Goal: Task Accomplishment & Management: Manage account settings

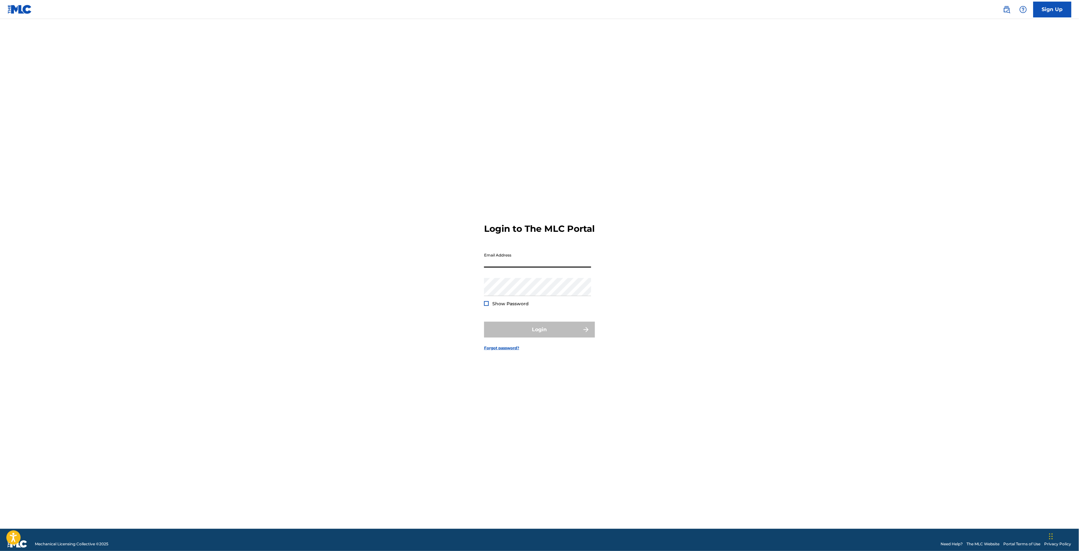
click at [580, 268] on input "Email Address" at bounding box center [537, 259] width 107 height 18
click at [740, 280] on div "Login to The MLC Portal Email Address Password Show Password Login Forgot passw…" at bounding box center [540, 282] width 444 height 494
drag, startPoint x: 557, startPoint y: 252, endPoint x: 556, endPoint y: 256, distance: 4.0
click at [556, 256] on form "Login to The MLC Portal Email Address Password Show Password Login Forgot passw…" at bounding box center [539, 282] width 111 height 494
click at [555, 258] on input "Email Address" at bounding box center [537, 259] width 107 height 18
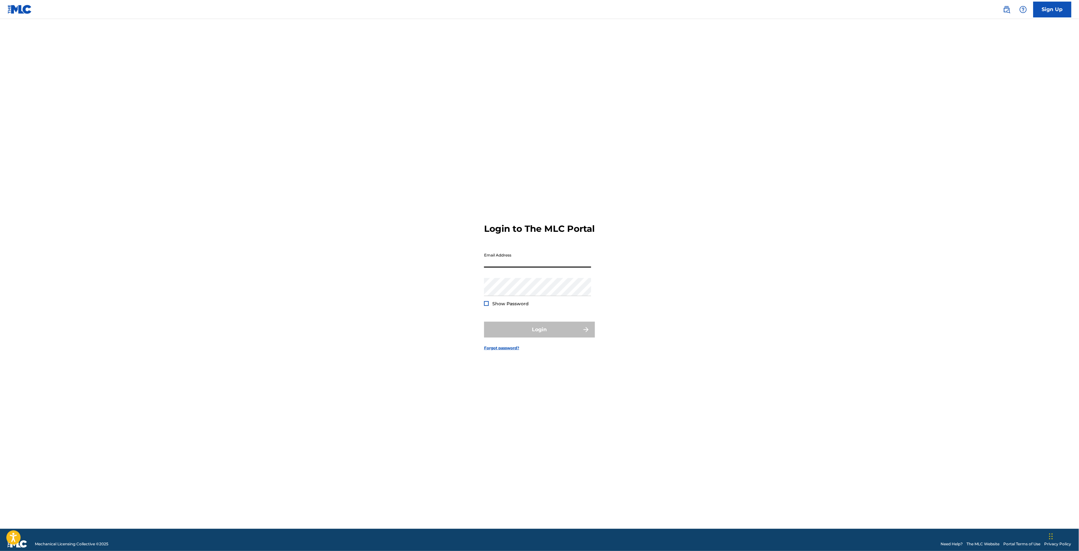
paste input "[EMAIL_ADDRESS][DOMAIN_NAME]"
type input "[EMAIL_ADDRESS][DOMAIN_NAME]"
click at [589, 291] on form "Login to The MLC Portal Email Address statements@ctm.nl Password Show Password …" at bounding box center [539, 282] width 111 height 494
click at [506, 338] on button "Login" at bounding box center [539, 330] width 111 height 16
click at [524, 296] on input "Code" at bounding box center [537, 287] width 107 height 18
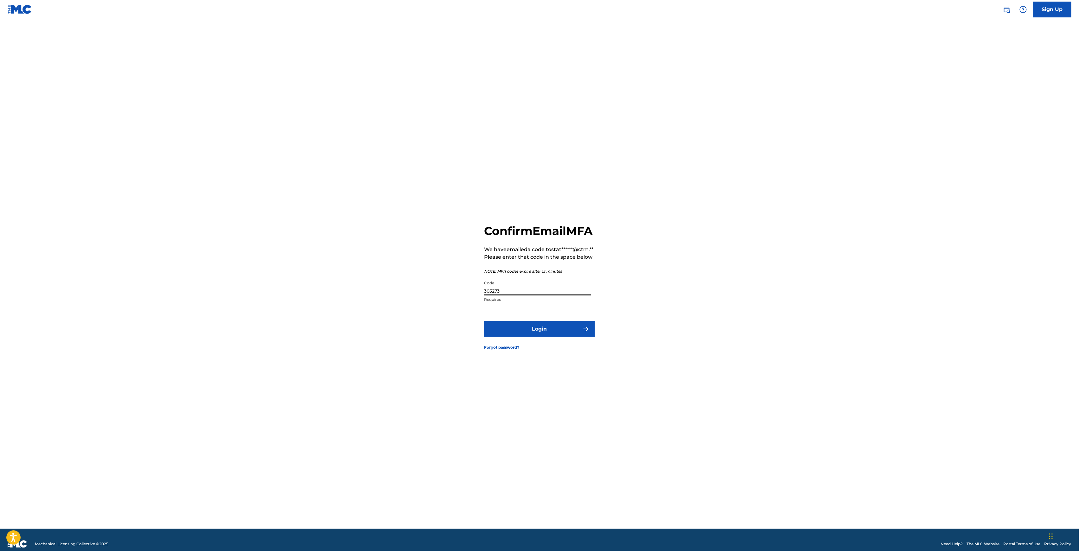
type input "305273"
click at [484, 321] on button "Login" at bounding box center [539, 329] width 111 height 16
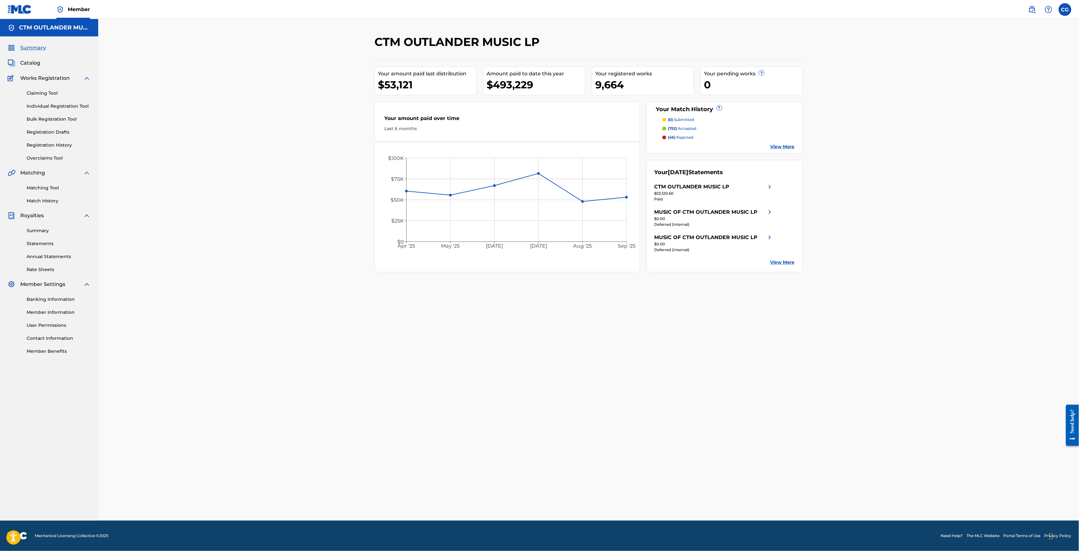
click at [719, 191] on div "CTM OUTLANDER MUSIC LP" at bounding box center [692, 187] width 75 height 8
click at [408, 85] on div "$53,121" at bounding box center [427, 85] width 99 height 14
click at [72, 109] on link "Individual Registration Tool" at bounding box center [59, 106] width 64 height 7
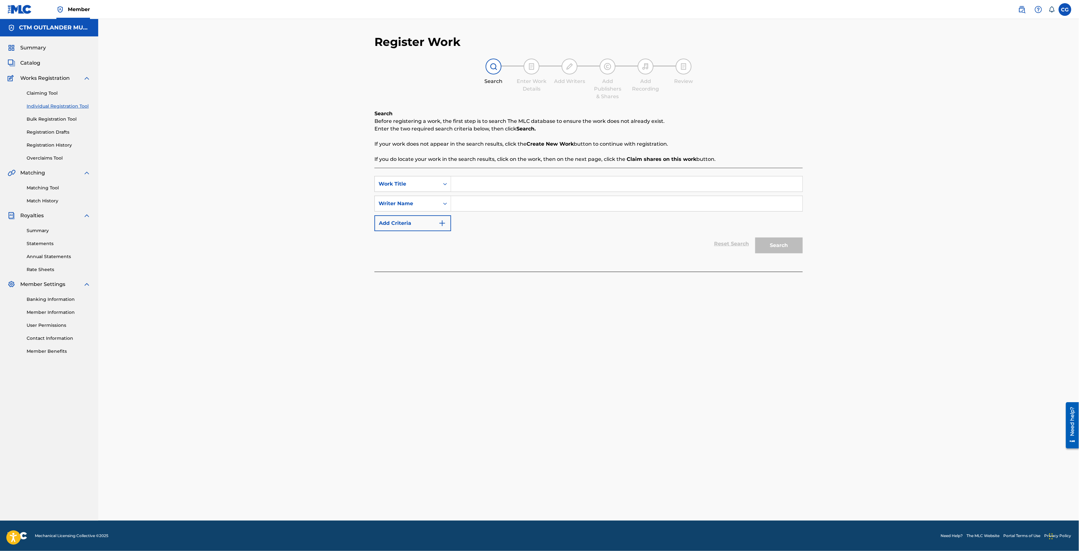
click at [544, 191] on input "Search Form" at bounding box center [626, 184] width 351 height 15
paste input "FI8L2U"
type input "FI8L2U"
click at [419, 188] on div "Work Title" at bounding box center [407, 184] width 65 height 12
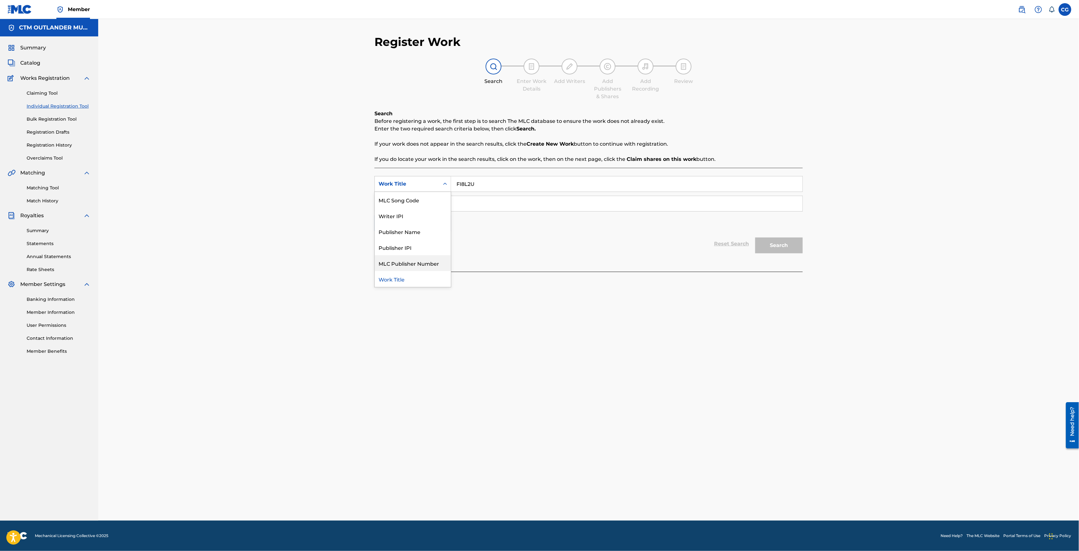
click at [426, 263] on div "MLC Publisher Number" at bounding box center [413, 263] width 76 height 16
drag, startPoint x: 495, startPoint y: 180, endPoint x: 470, endPoint y: 177, distance: 25.0
click at [495, 180] on input "Search Form" at bounding box center [626, 184] width 351 height 15
paste input "FI8L2U"
type input "FI8L2U"
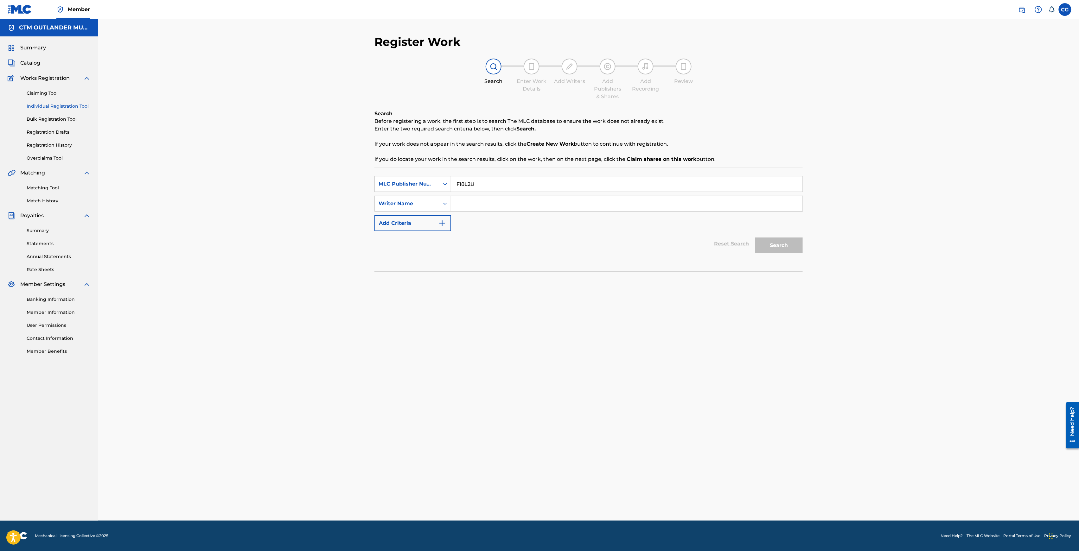
click at [568, 246] on div "Reset Search Search" at bounding box center [589, 243] width 428 height 25
click at [427, 186] on div "MLC Publisher Number" at bounding box center [407, 184] width 57 height 8
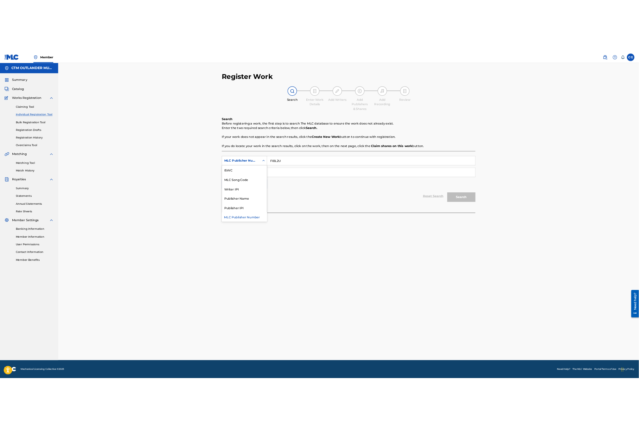
scroll to position [0, 0]
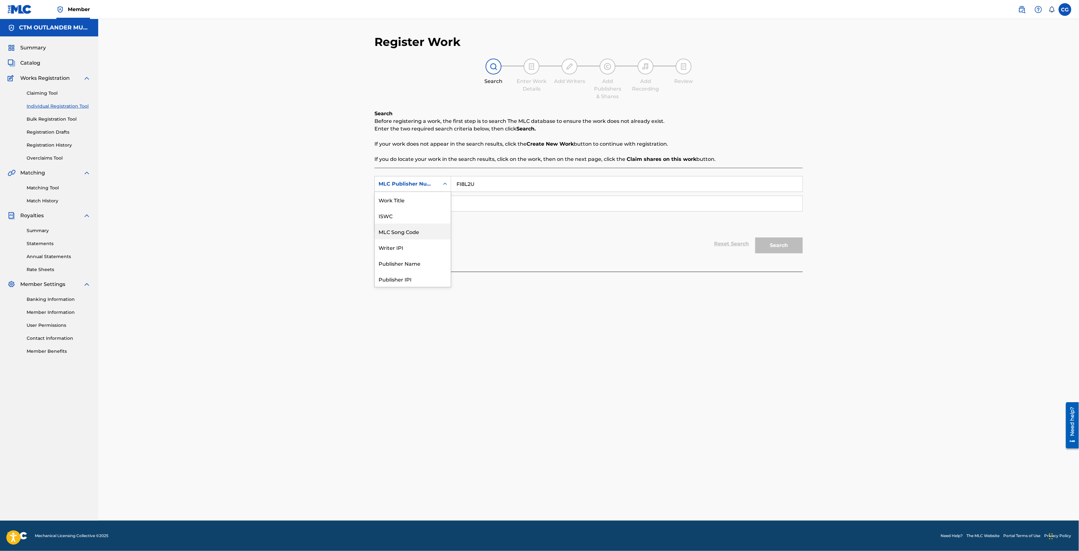
click at [409, 236] on div "MLC Song Code" at bounding box center [413, 232] width 76 height 16
drag, startPoint x: 474, startPoint y: 191, endPoint x: 478, endPoint y: 187, distance: 5.6
click at [474, 191] on input "Search Form" at bounding box center [626, 184] width 351 height 15
click at [485, 177] on input "Search Form" at bounding box center [626, 184] width 351 height 15
paste input "FI8L2U"
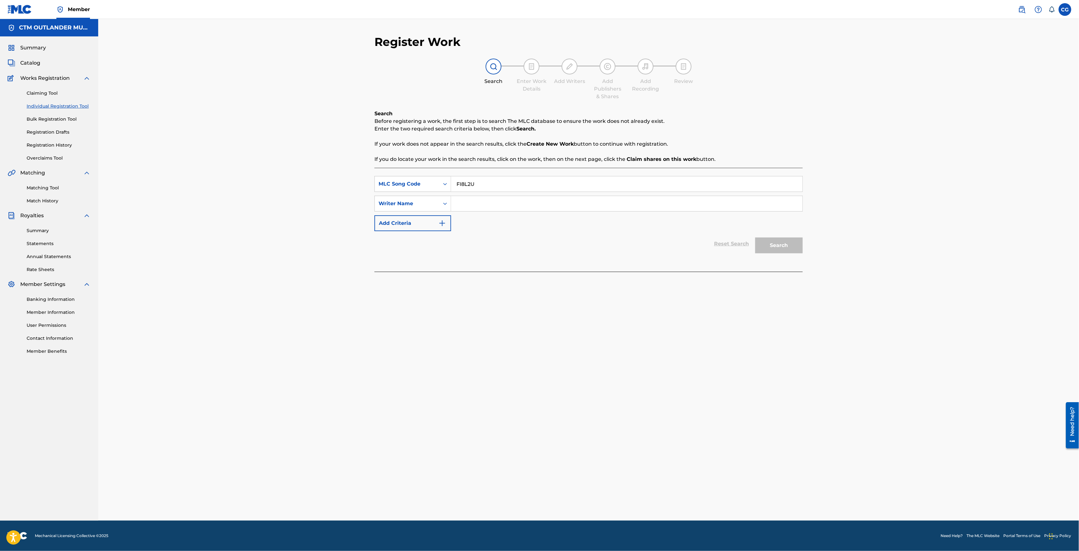
type input "FI8L2U"
drag, startPoint x: 628, startPoint y: 202, endPoint x: 629, endPoint y: 209, distance: 6.8
click at [629, 209] on input "Search Form" at bounding box center [626, 203] width 351 height 15
drag, startPoint x: 604, startPoint y: 224, endPoint x: 593, endPoint y: 221, distance: 11.2
click at [603, 225] on div "SearchWithCriteriacd36ef3f-852a-47f1-82e3-de1b26c93012 MLC Song Code FI8L2U Sea…" at bounding box center [589, 203] width 428 height 55
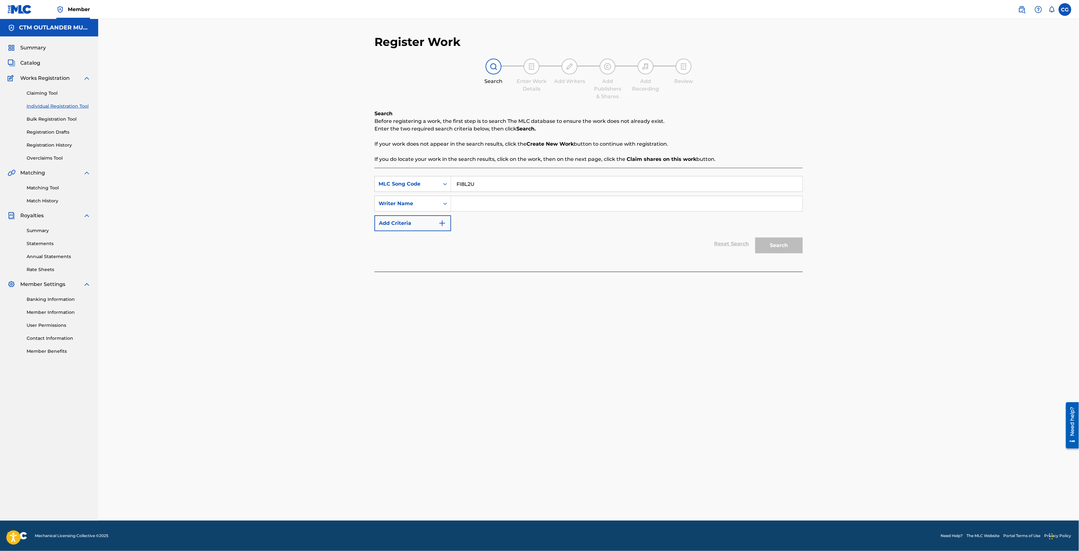
click at [548, 195] on div "SearchWithCriteriacd36ef3f-852a-47f1-82e3-de1b26c93012 MLC Song Code FI8L2U Sea…" at bounding box center [589, 203] width 428 height 55
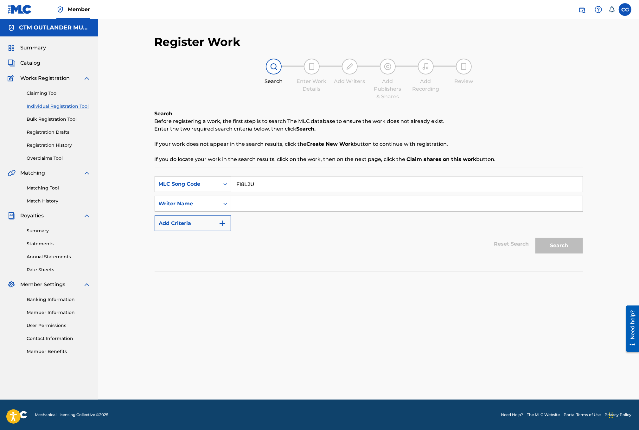
click at [213, 188] on div "MLC Song Code" at bounding box center [187, 184] width 65 height 12
click at [205, 203] on div "Work Title" at bounding box center [193, 200] width 76 height 16
click at [261, 183] on input "Search Form" at bounding box center [406, 184] width 351 height 15
paste input "FREEDOM LIKE YOU"
type input "FREEDOM LIKE YOU"
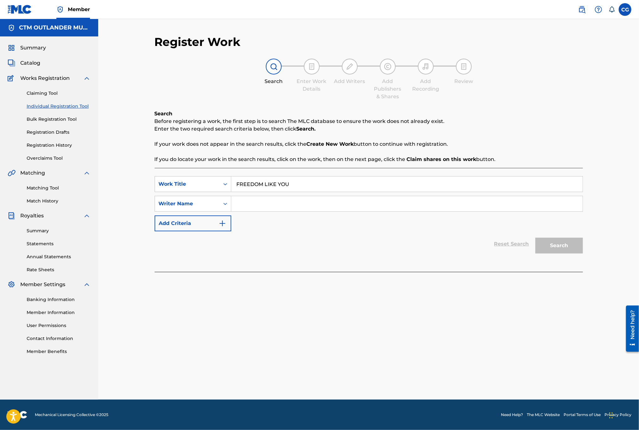
click at [250, 204] on input "Search Form" at bounding box center [406, 203] width 351 height 15
type input "[PERSON_NAME]"
click at [536, 238] on button "Search" at bounding box center [560, 246] width 48 height 16
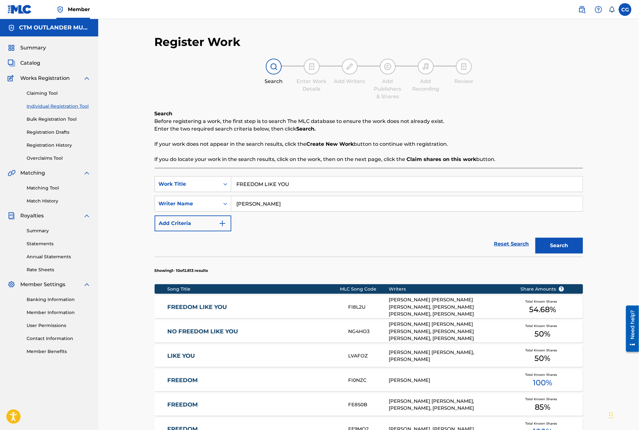
click at [209, 311] on div "FREEDOM LIKE YOU FI8L2U [PERSON_NAME] [PERSON_NAME] [PERSON_NAME], [PERSON_NAME…" at bounding box center [369, 307] width 428 height 22
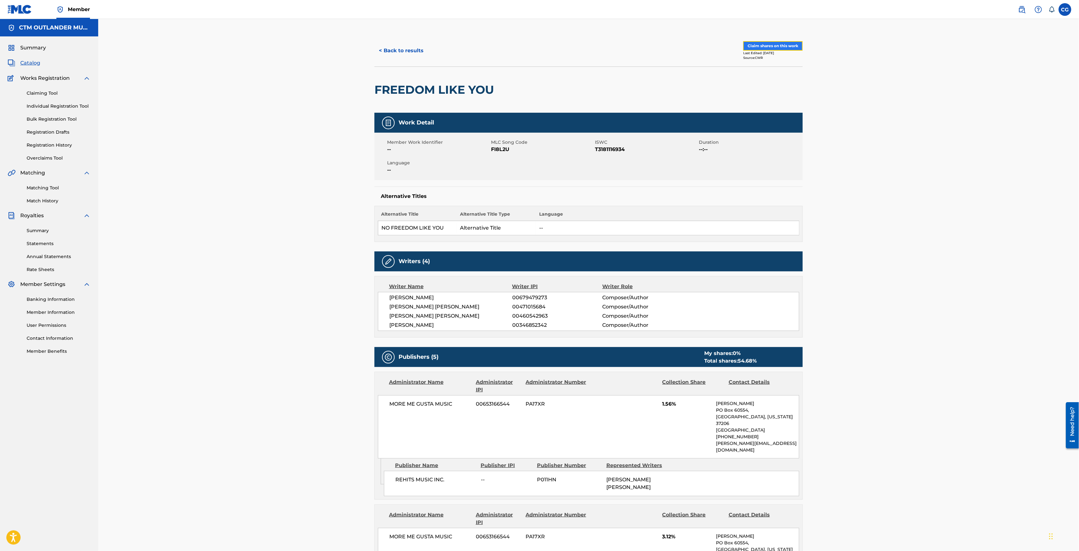
click at [769, 44] on button "Claim shares on this work" at bounding box center [773, 46] width 60 height 10
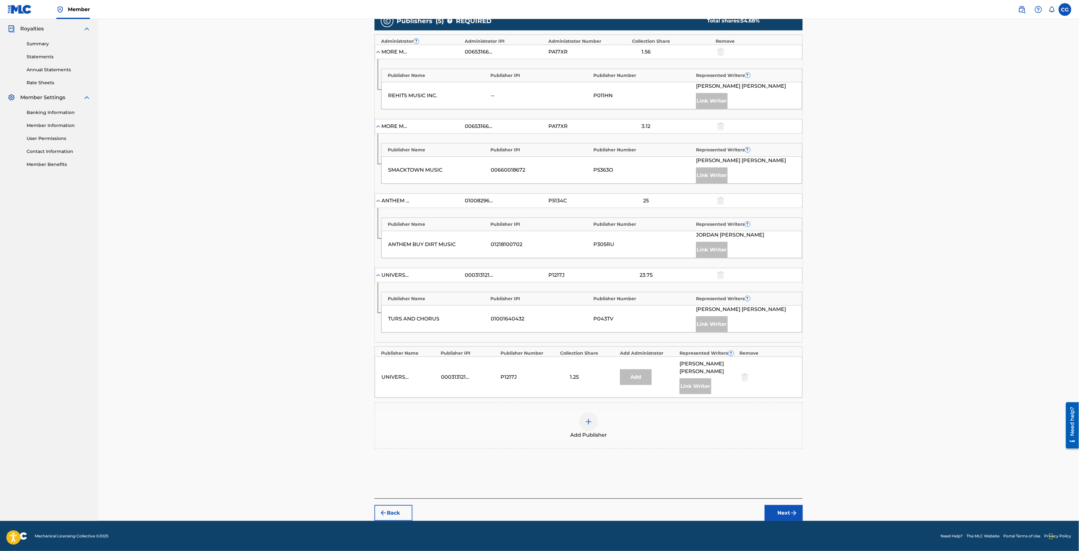
scroll to position [190, 0]
click at [586, 423] on img at bounding box center [589, 422] width 8 height 8
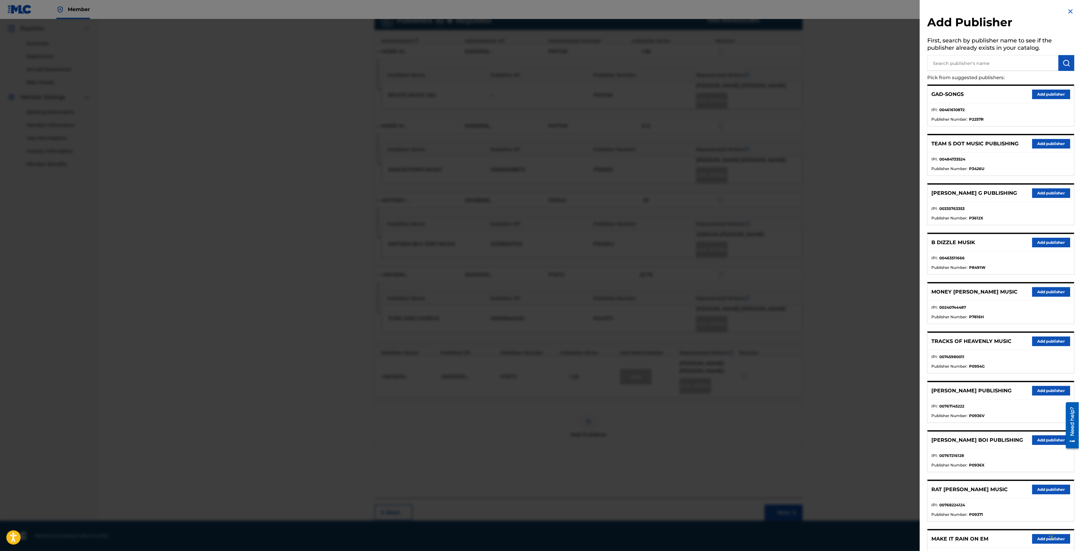
click at [979, 60] on input "text" at bounding box center [993, 63] width 131 height 16
click at [1066, 60] on img "submit" at bounding box center [1067, 63] width 8 height 8
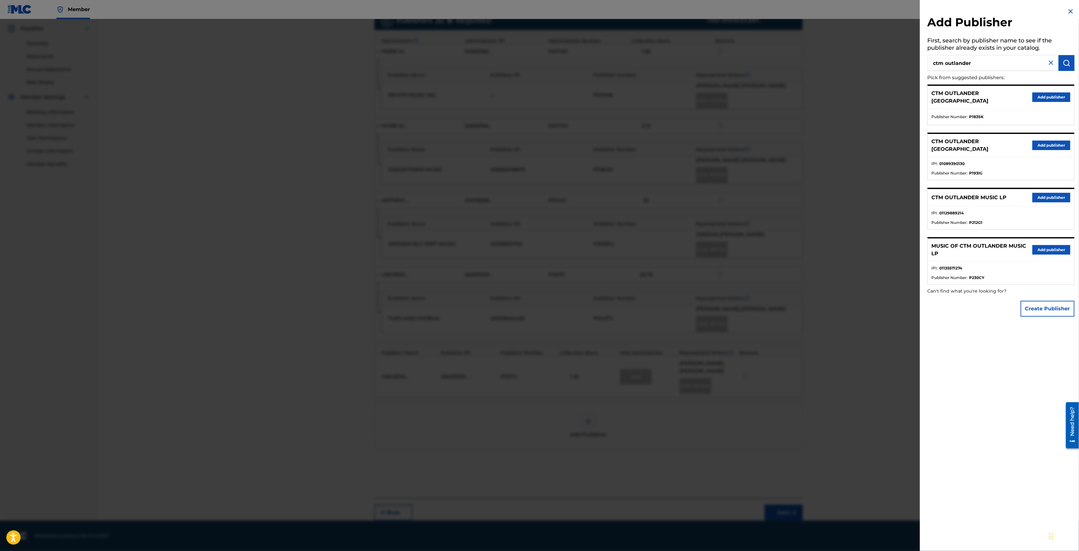
click at [983, 60] on input "ctm outlander" at bounding box center [993, 63] width 131 height 16
type input "ctm outlander music"
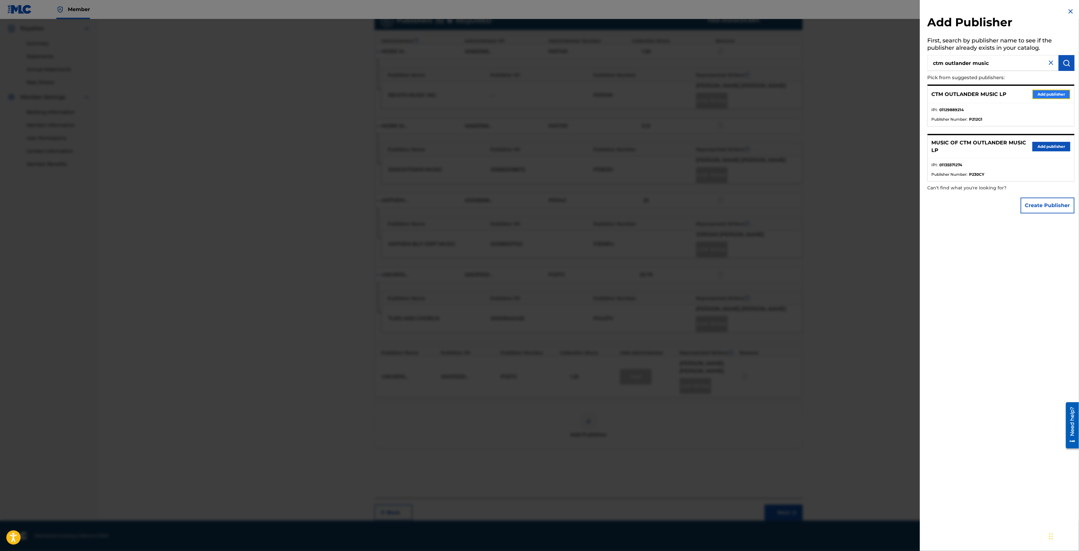
click at [1049, 92] on button "Add publisher" at bounding box center [1052, 95] width 38 height 10
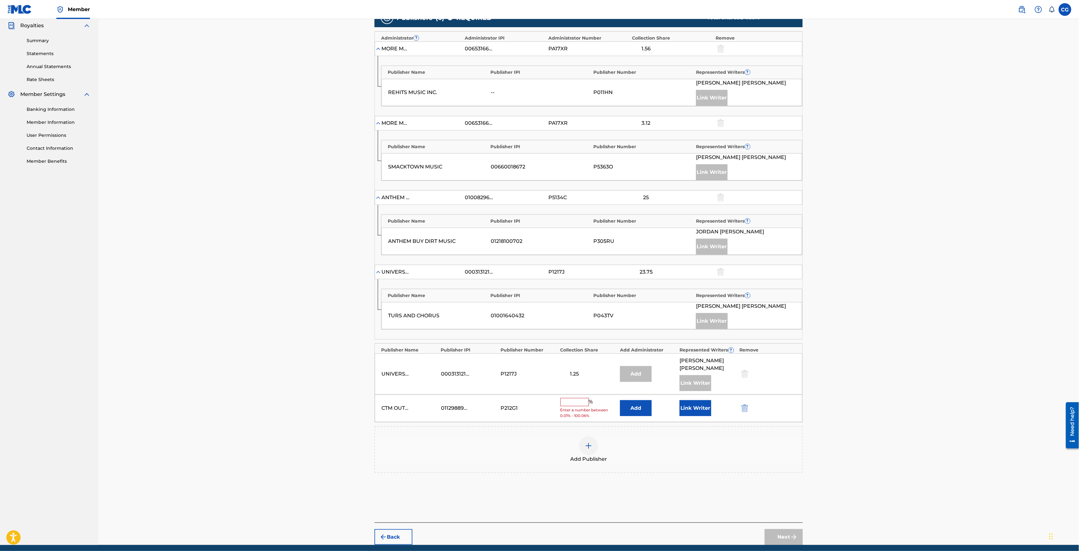
click at [577, 407] on input "text" at bounding box center [575, 402] width 29 height 8
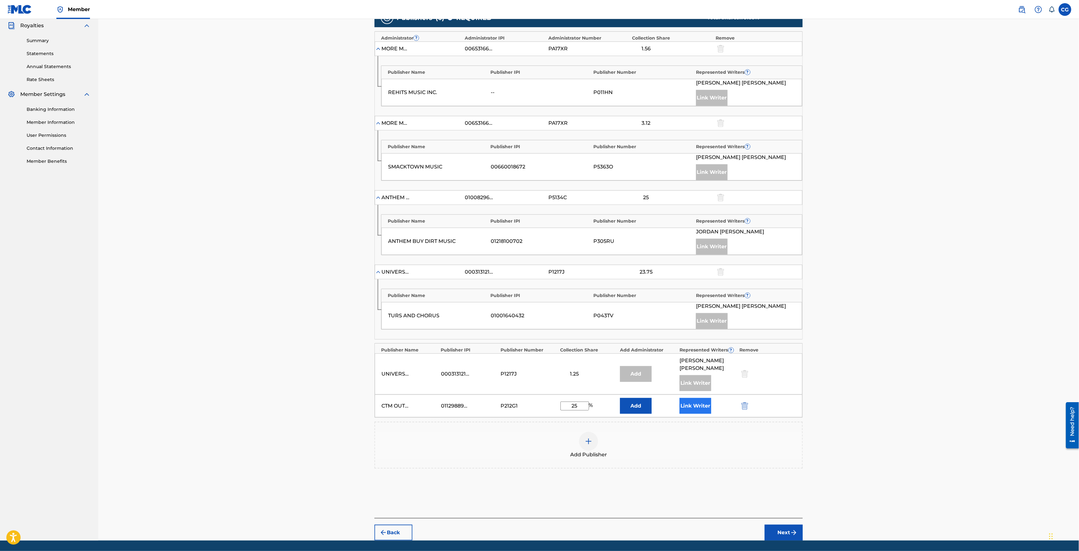
type input "25"
click at [694, 413] on button "Link Writer" at bounding box center [696, 406] width 32 height 16
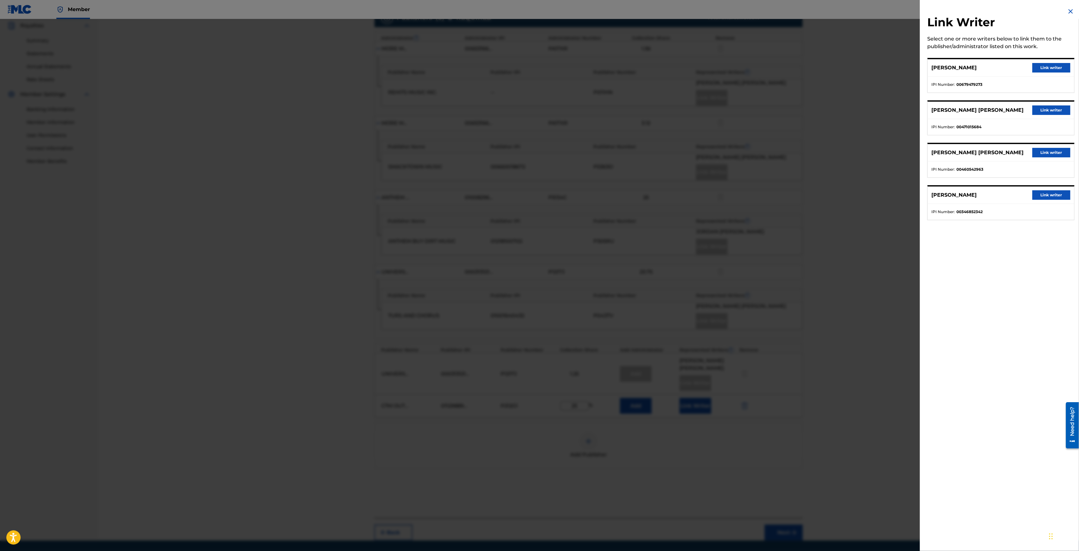
click at [1050, 158] on div "[PERSON_NAME] [PERSON_NAME] Link writer" at bounding box center [1001, 152] width 146 height 17
click at [1050, 154] on button "Link writer" at bounding box center [1052, 153] width 38 height 10
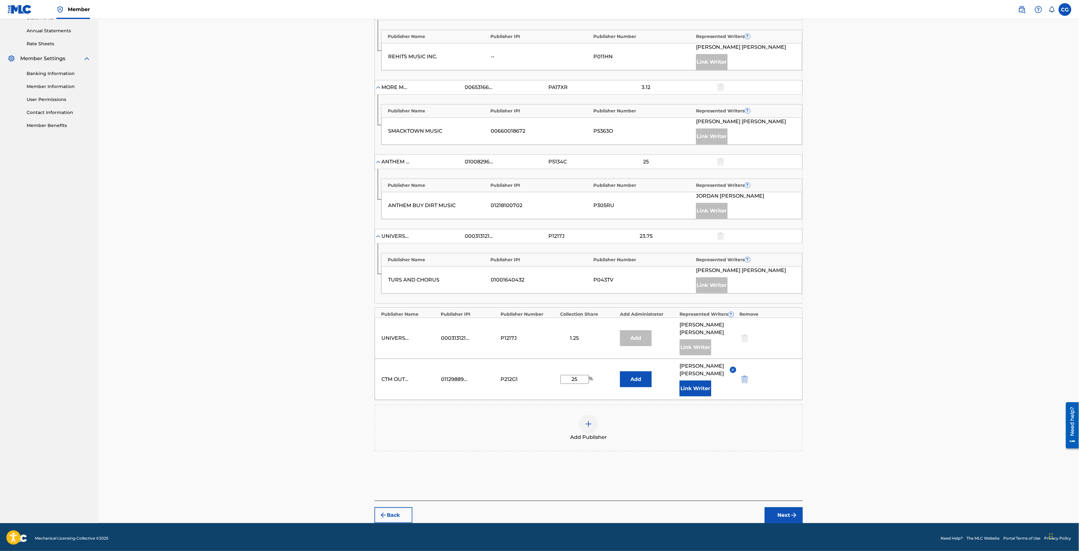
scroll to position [231, 0]
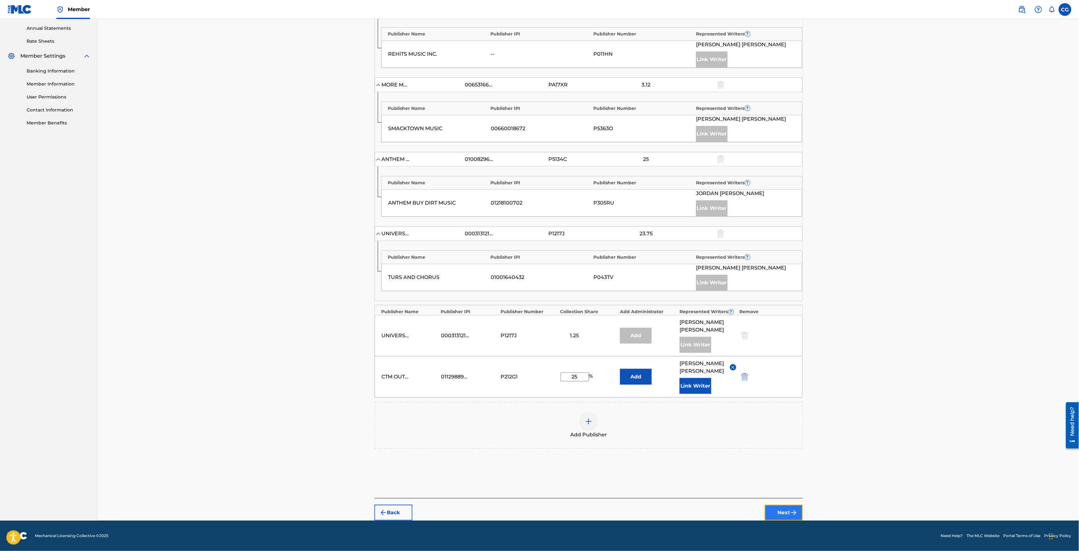
click at [784, 516] on button "Next" at bounding box center [784, 513] width 38 height 16
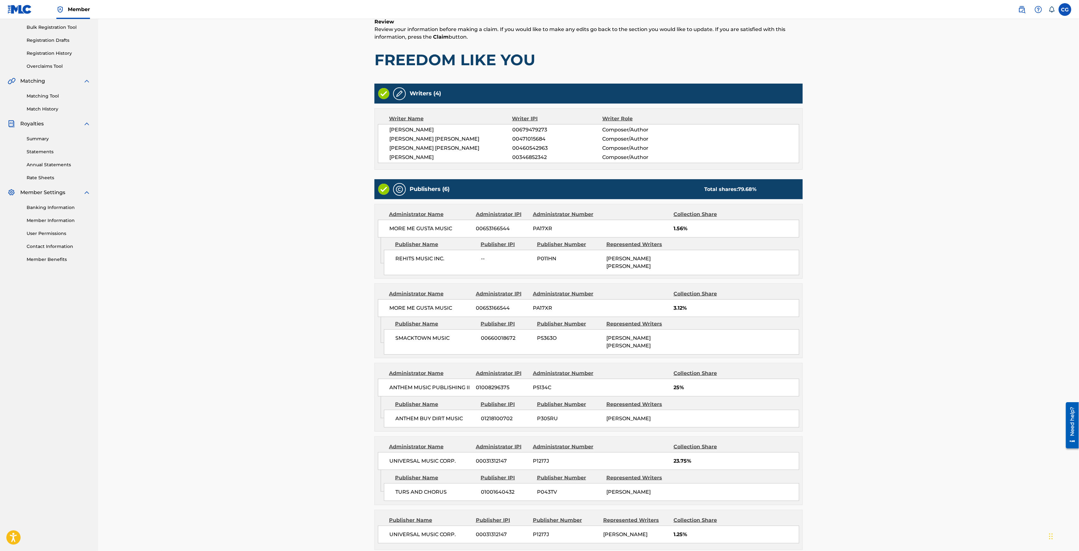
scroll to position [189, 0]
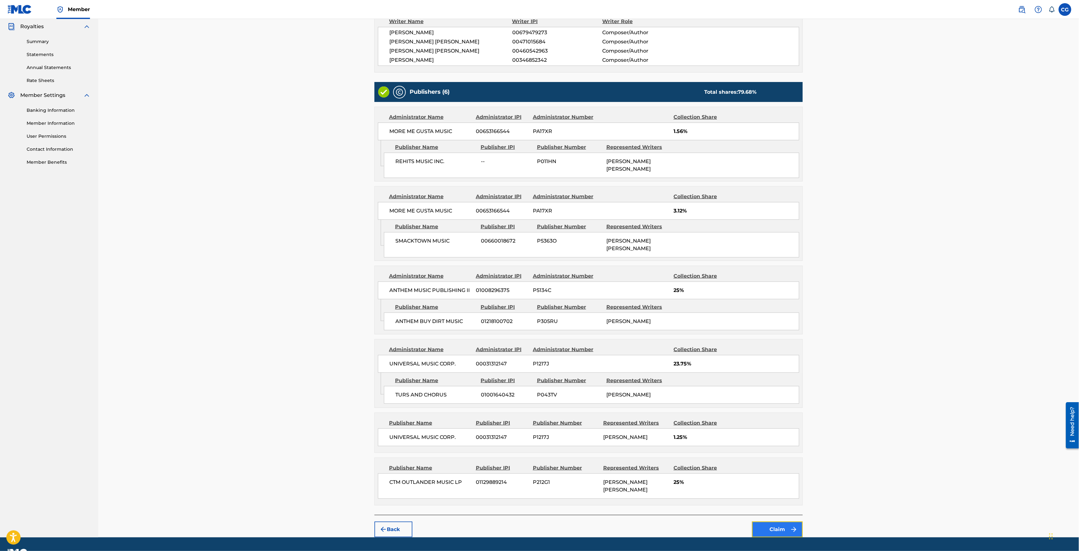
click at [776, 522] on button "Claim" at bounding box center [777, 530] width 51 height 16
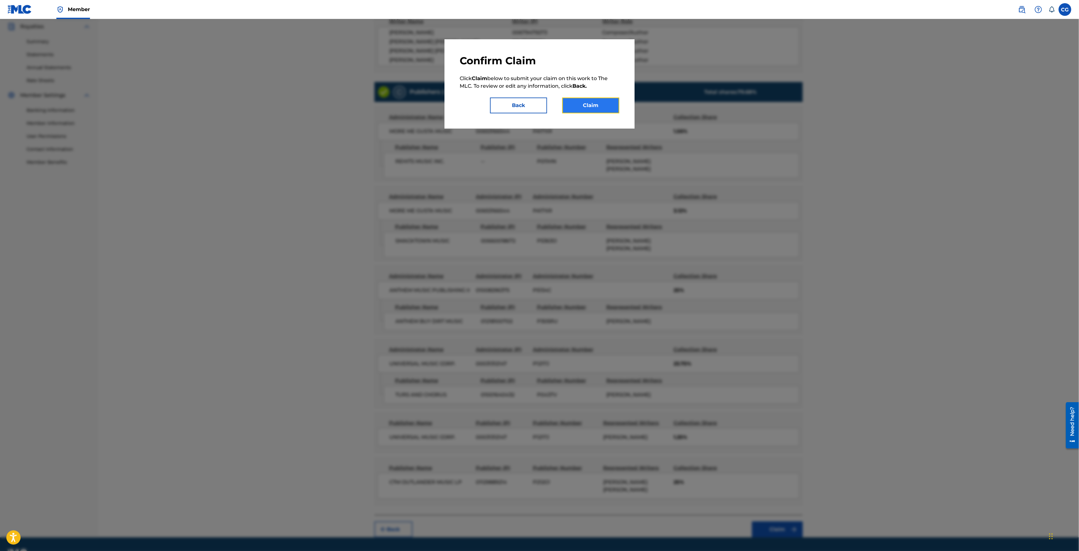
click at [606, 109] on button "Claim" at bounding box center [591, 106] width 57 height 16
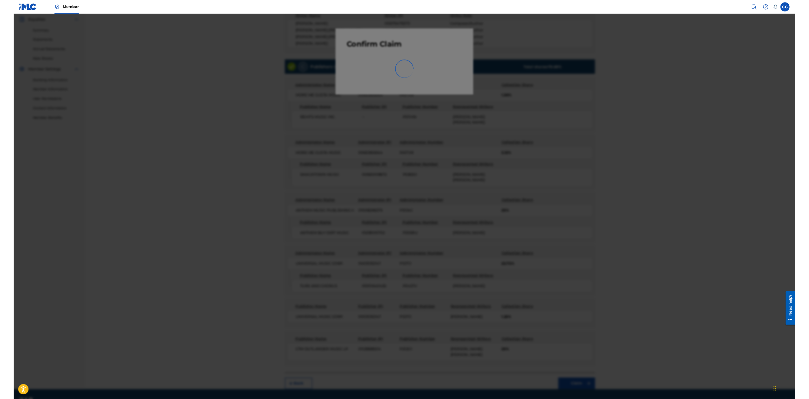
scroll to position [0, 0]
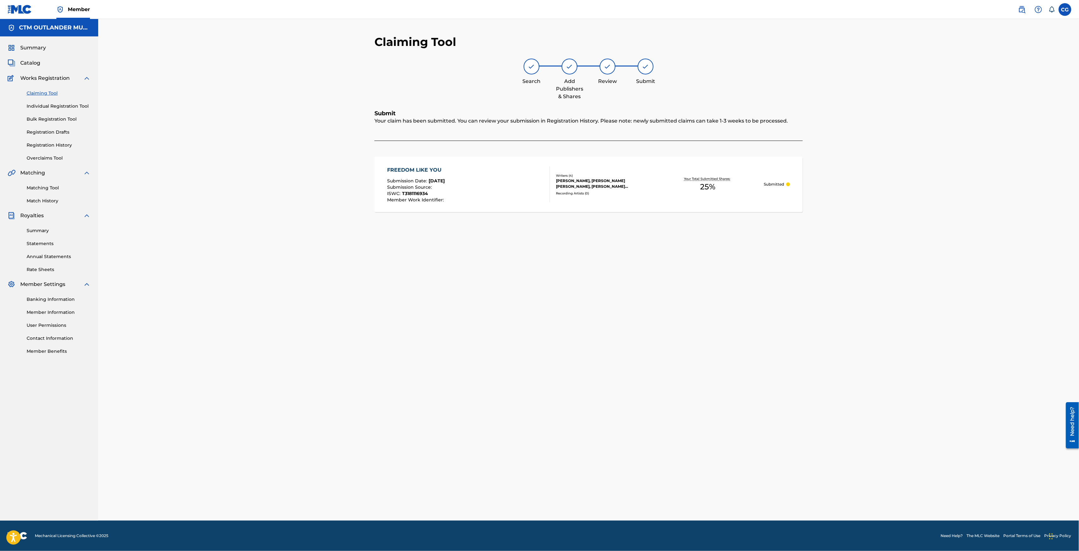
click at [45, 93] on link "Claiming Tool" at bounding box center [59, 93] width 64 height 7
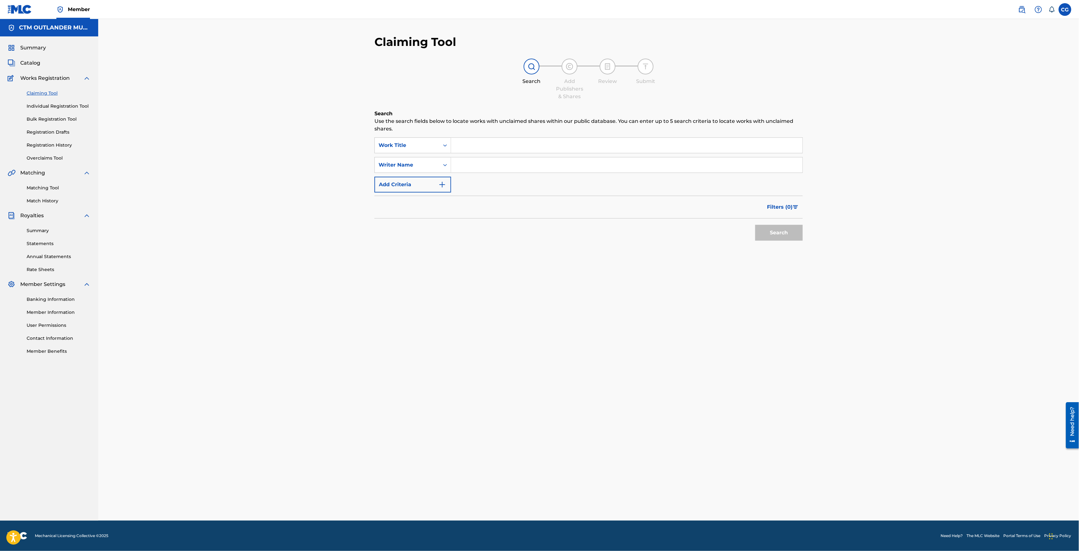
click at [493, 148] on input "Search Form" at bounding box center [626, 145] width 351 height 15
type input "t"
type input "PAINT THE GREEN GRASS"
click at [756, 225] on button "Search" at bounding box center [780, 233] width 48 height 16
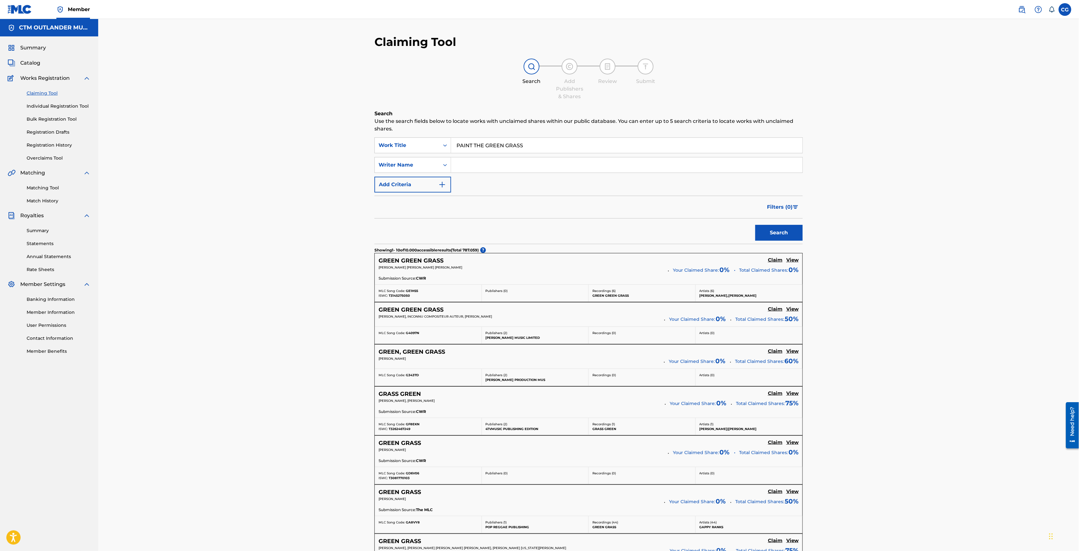
click at [511, 161] on input "Search Form" at bounding box center [626, 165] width 351 height 15
click at [756, 225] on button "Search" at bounding box center [780, 233] width 48 height 16
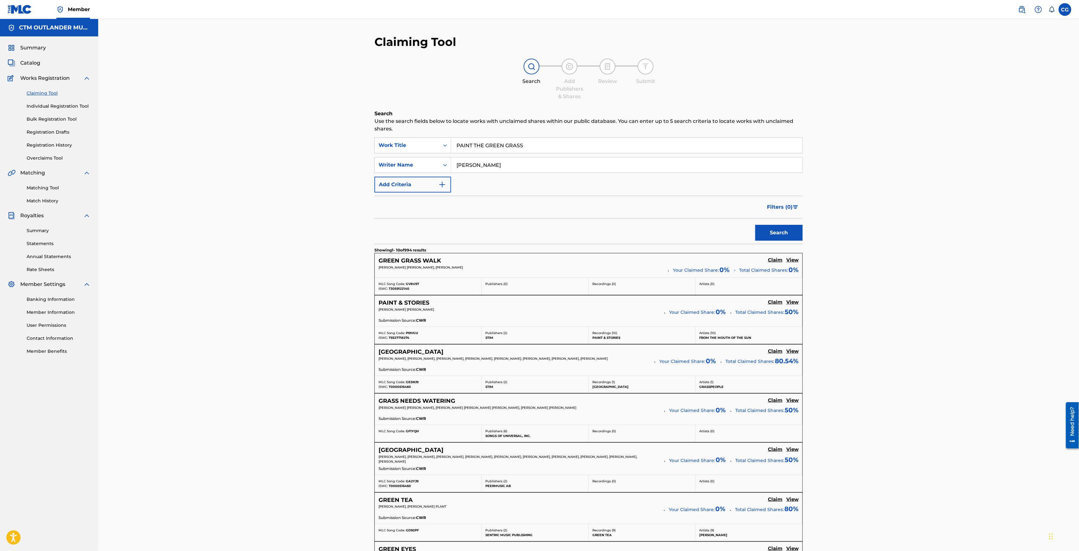
click at [457, 161] on input "[PERSON_NAME]" at bounding box center [626, 165] width 351 height 15
type input "[PERSON_NAME]"
click at [756, 225] on button "Search" at bounding box center [780, 233] width 48 height 16
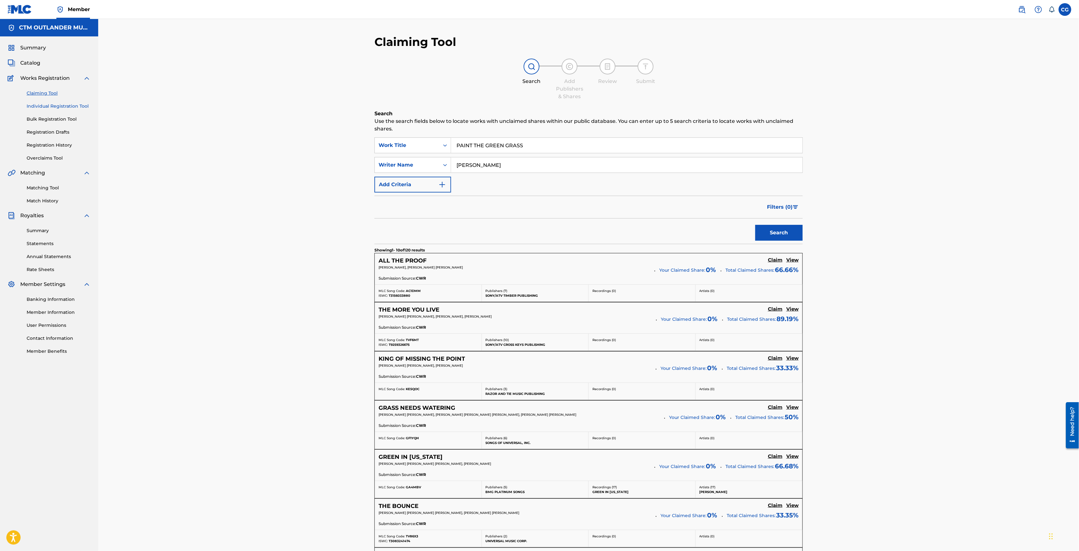
click at [45, 104] on link "Individual Registration Tool" at bounding box center [59, 106] width 64 height 7
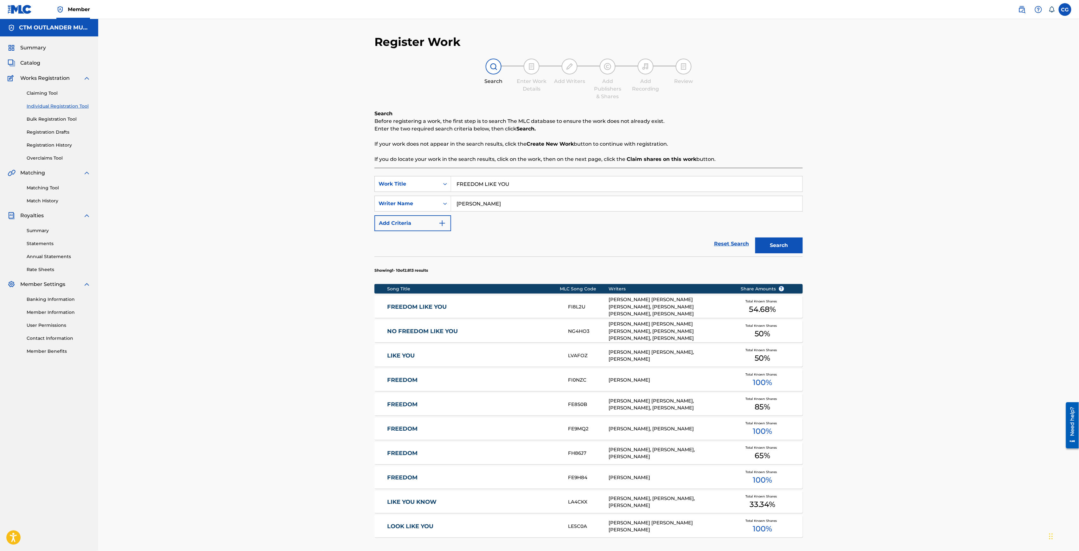
drag, startPoint x: 524, startPoint y: 189, endPoint x: 253, endPoint y: 166, distance: 271.6
click at [293, 173] on div "Register Work Search Enter Work Details Add Writers Add Publishers & Shares Add…" at bounding box center [588, 318] width 981 height 599
click at [518, 196] on div "pain t the green grass" at bounding box center [579, 198] width 256 height 11
type input "paint the green grass"
click at [773, 243] on button "Search" at bounding box center [780, 246] width 48 height 16
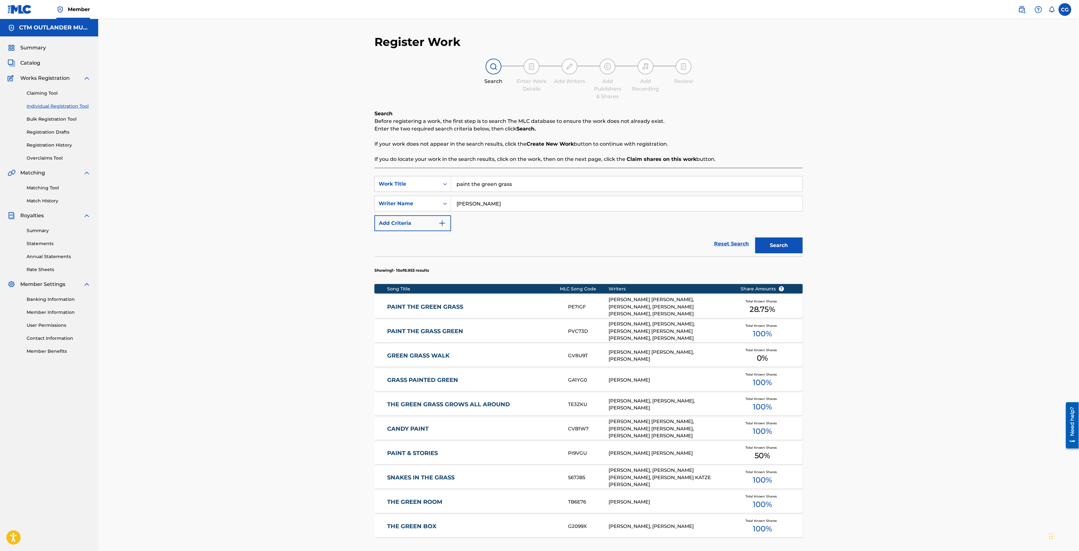
click at [457, 306] on link "PAINT THE GREEN GRASS" at bounding box center [474, 307] width 172 height 7
